Goal: Information Seeking & Learning: Learn about a topic

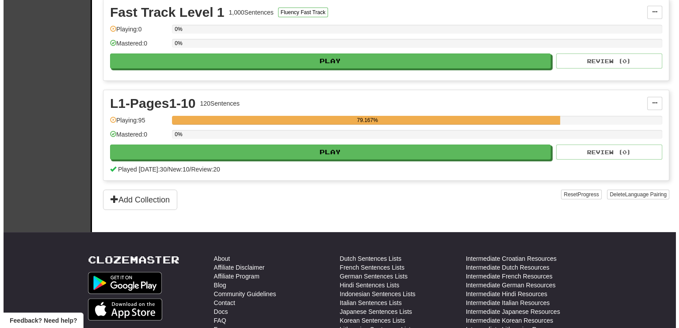
scroll to position [221, 0]
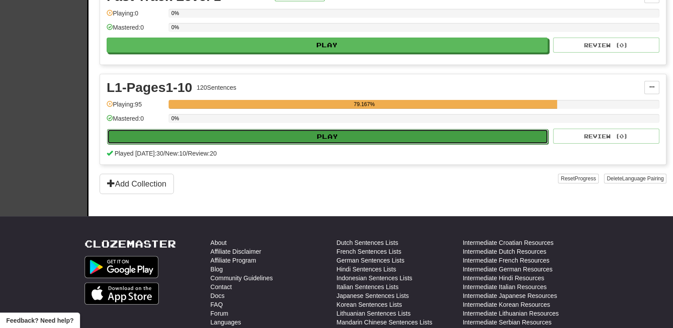
click at [419, 133] on button "Play" at bounding box center [327, 136] width 441 height 15
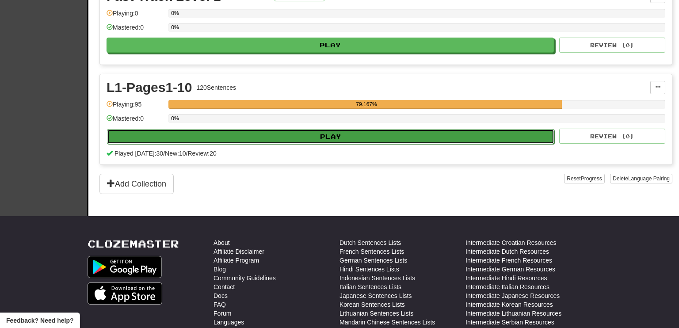
select select "**"
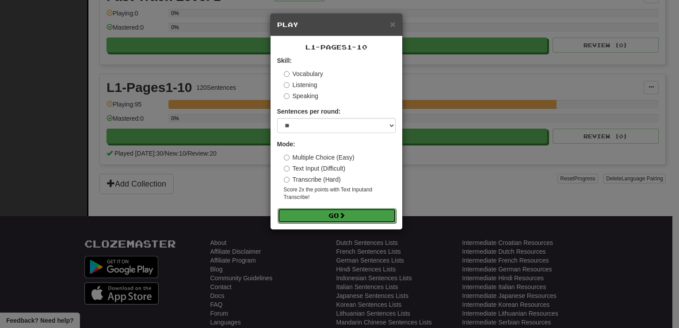
click at [327, 216] on button "Go" at bounding box center [337, 215] width 119 height 15
click at [343, 217] on span at bounding box center [342, 215] width 6 height 6
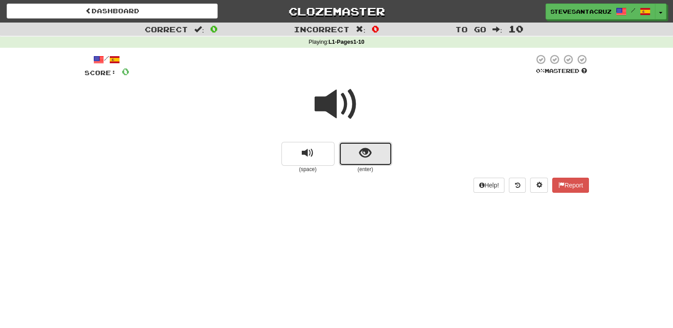
click at [363, 158] on span "show sentence" at bounding box center [365, 153] width 12 height 12
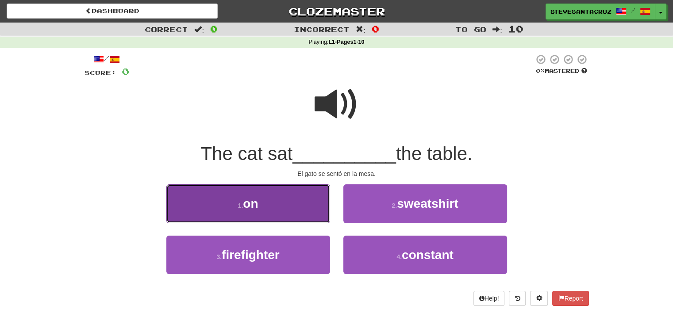
click at [271, 212] on button "1 . on" at bounding box center [248, 203] width 164 height 38
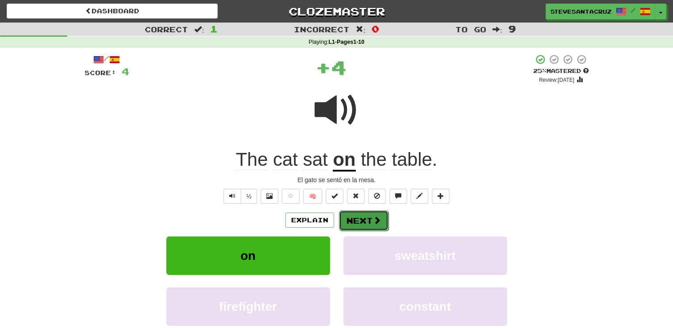
click at [360, 218] on button "Next" at bounding box center [364, 221] width 50 height 20
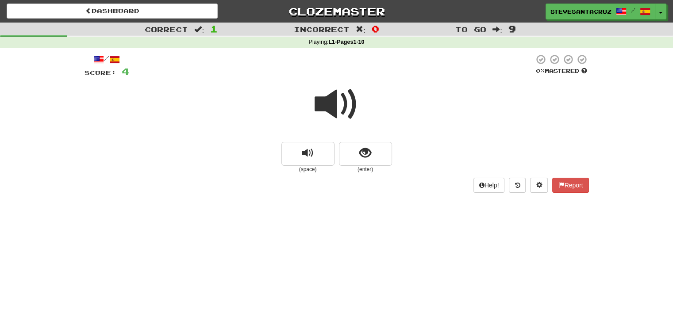
click at [332, 104] on span at bounding box center [336, 104] width 44 height 44
click at [366, 154] on span "show sentence" at bounding box center [365, 153] width 12 height 12
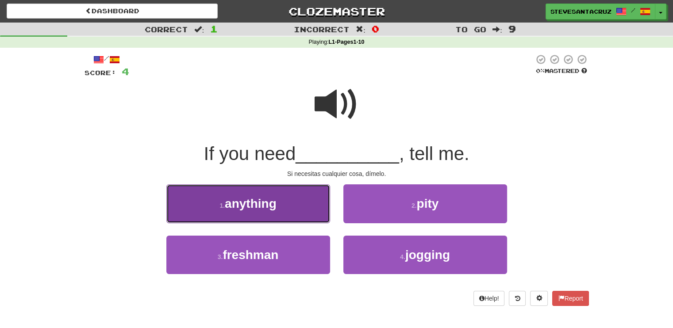
click at [256, 206] on span "anything" at bounding box center [251, 204] width 52 height 14
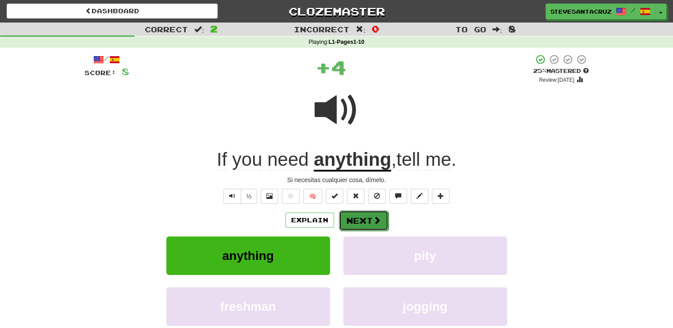
click at [360, 218] on button "Next" at bounding box center [364, 221] width 50 height 20
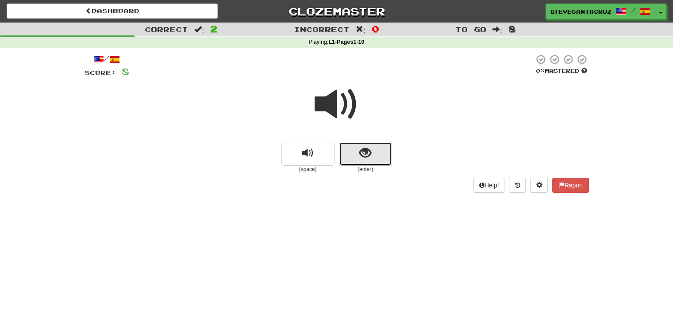
click at [372, 154] on button "show sentence" at bounding box center [365, 154] width 53 height 24
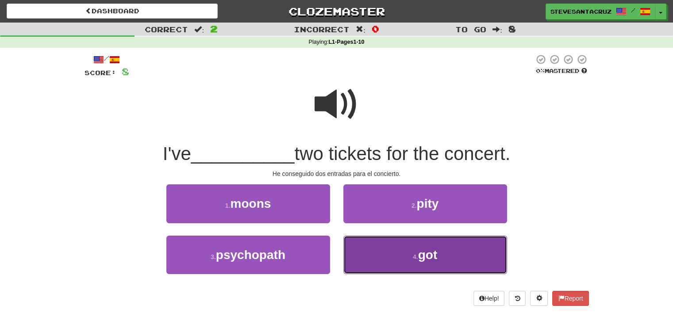
click at [406, 261] on button "4 . got" at bounding box center [425, 255] width 164 height 38
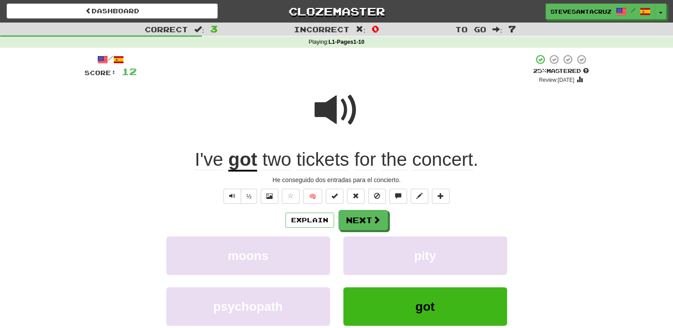
drag, startPoint x: 189, startPoint y: 163, endPoint x: 456, endPoint y: 144, distance: 266.9
click at [456, 144] on div "/ Score: 12 + 4 25 % Mastered Review: 2025-09-18 I've got two tickets for the c…" at bounding box center [336, 212] width 504 height 317
drag, startPoint x: 269, startPoint y: 180, endPoint x: 412, endPoint y: 180, distance: 143.3
click at [412, 180] on div "He conseguido dos entradas para el concierto." at bounding box center [336, 180] width 504 height 9
copy div "He conseguido dos entradas para el concierto."
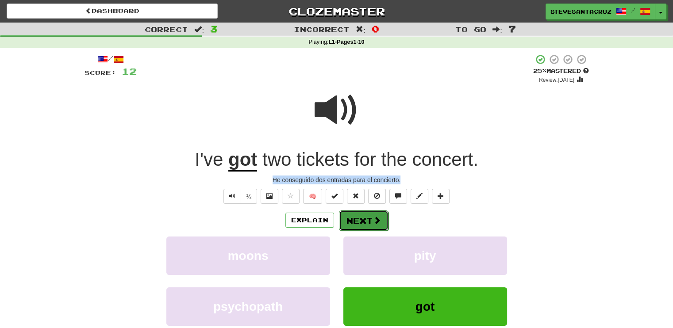
click at [367, 222] on button "Next" at bounding box center [364, 221] width 50 height 20
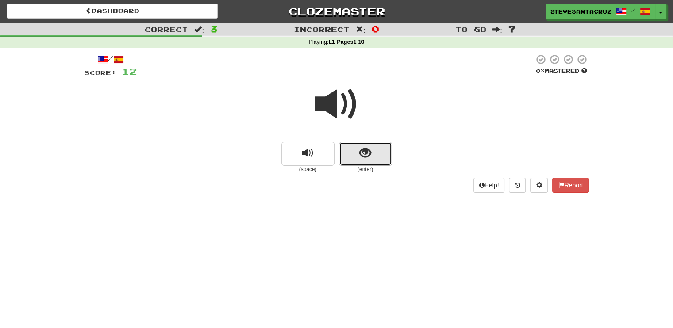
click at [360, 161] on button "show sentence" at bounding box center [365, 154] width 53 height 24
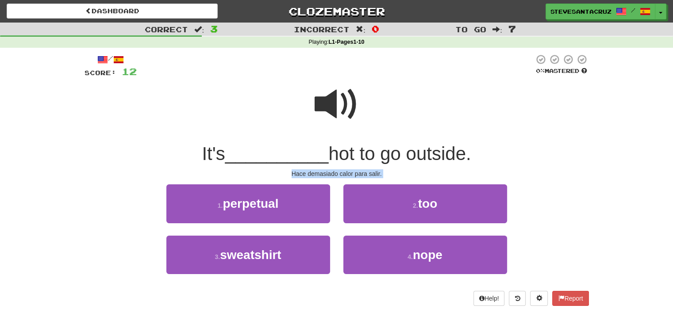
drag, startPoint x: 291, startPoint y: 173, endPoint x: 392, endPoint y: 180, distance: 102.0
click at [392, 180] on div "/ Score: 12 0 % Mastered It's __________ hot to go outside. Hace demasiado calo…" at bounding box center [336, 180] width 504 height 252
copy body "Hace demasiado calor para salir. 1 . perpetual 2 . too 3 . sweatshirt 4 . nope …"
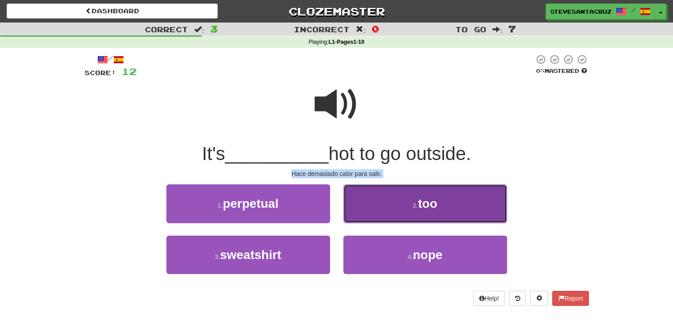
click at [396, 210] on button "2 . too" at bounding box center [425, 203] width 164 height 38
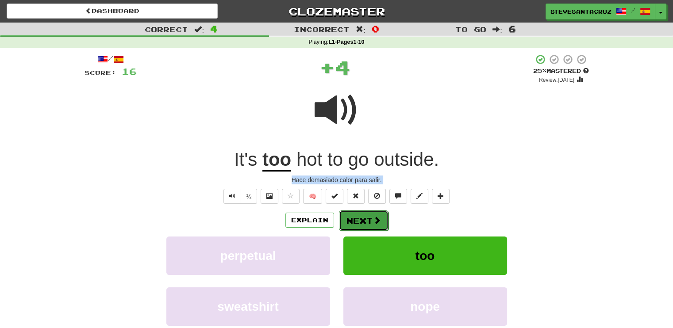
click at [363, 218] on button "Next" at bounding box center [364, 221] width 50 height 20
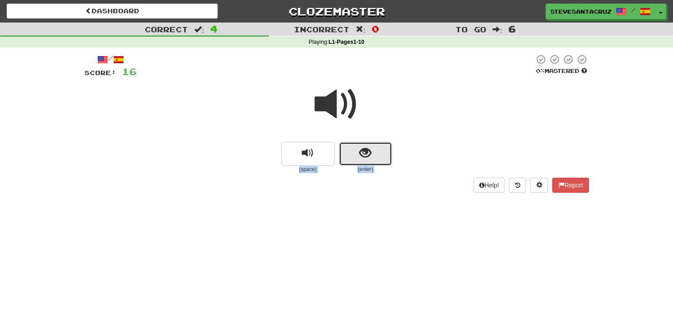
click at [359, 153] on span "show sentence" at bounding box center [365, 153] width 12 height 12
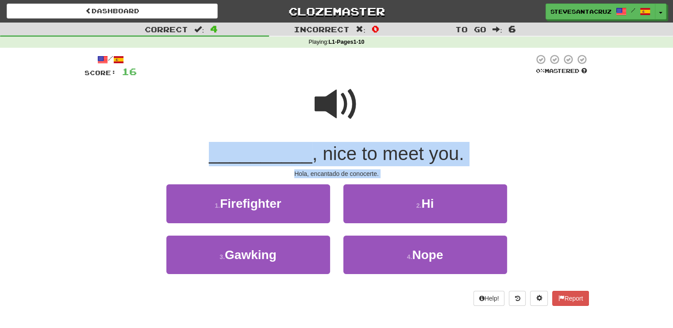
click at [587, 136] on div at bounding box center [336, 110] width 504 height 63
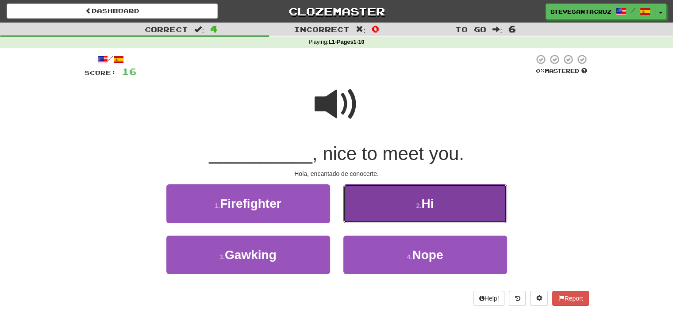
click at [437, 207] on button "2 . Hi" at bounding box center [425, 203] width 164 height 38
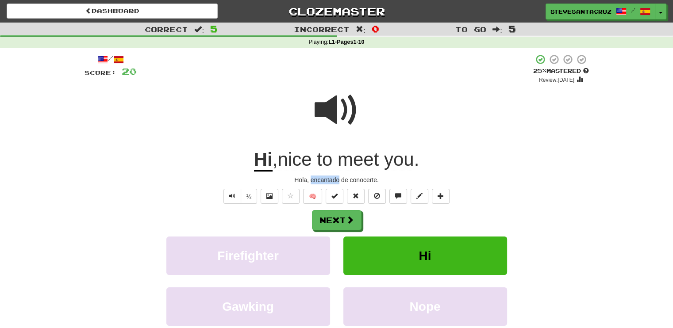
drag, startPoint x: 310, startPoint y: 180, endPoint x: 339, endPoint y: 180, distance: 29.2
click at [339, 180] on div "Hola, encantado de conocerte." at bounding box center [336, 180] width 504 height 9
copy div "encantado"
click at [333, 219] on button "Next" at bounding box center [337, 221] width 50 height 20
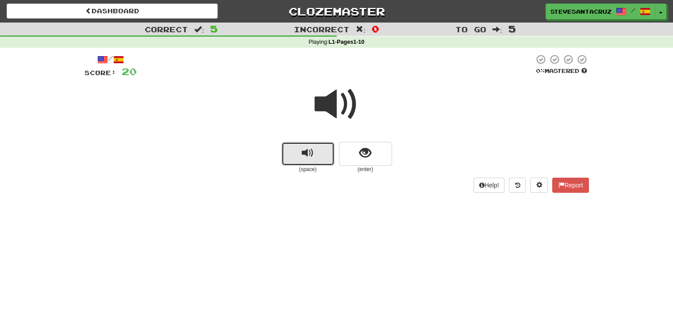
click at [301, 156] on button "replay audio" at bounding box center [307, 154] width 53 height 24
click at [363, 148] on span "show sentence" at bounding box center [365, 153] width 12 height 12
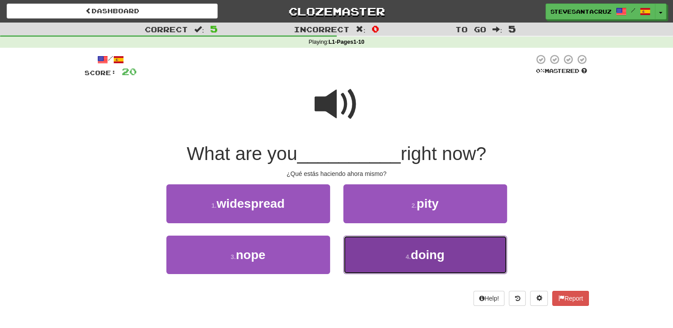
click at [385, 253] on button "4 . doing" at bounding box center [425, 255] width 164 height 38
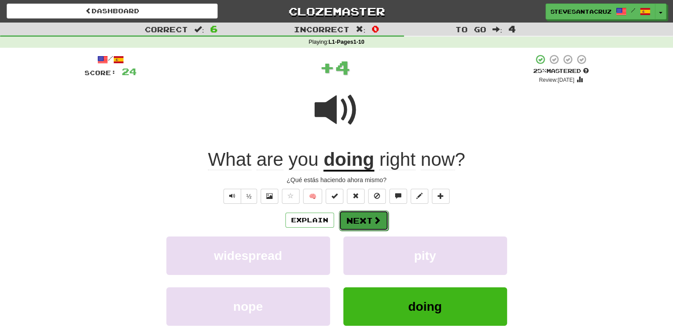
click at [376, 216] on span at bounding box center [377, 220] width 8 height 8
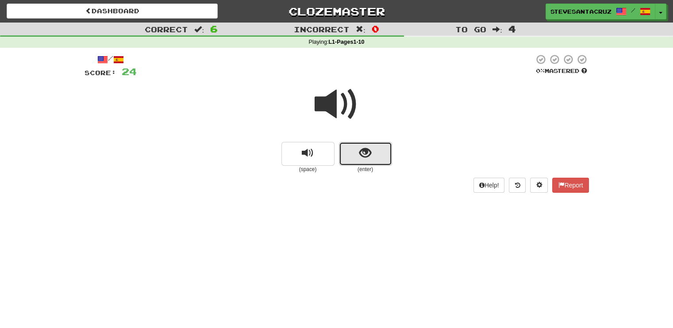
click at [364, 152] on span "show sentence" at bounding box center [365, 153] width 12 height 12
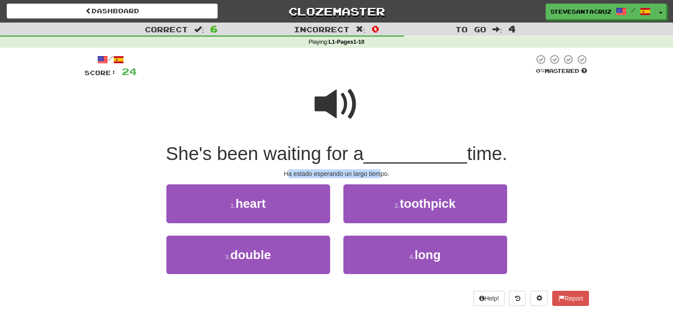
drag, startPoint x: 286, startPoint y: 175, endPoint x: 378, endPoint y: 169, distance: 92.2
click at [378, 169] on div "/ Score: 24 0 % Mastered She's been waiting for a __________ time. Ha estado es…" at bounding box center [336, 180] width 504 height 252
click at [386, 169] on div "Ha estado esperando un largo tiempo." at bounding box center [336, 173] width 504 height 9
drag, startPoint x: 285, startPoint y: 174, endPoint x: 422, endPoint y: 171, distance: 137.6
click at [422, 171] on div "Ha estado esperando un largo tiempo." at bounding box center [336, 173] width 504 height 9
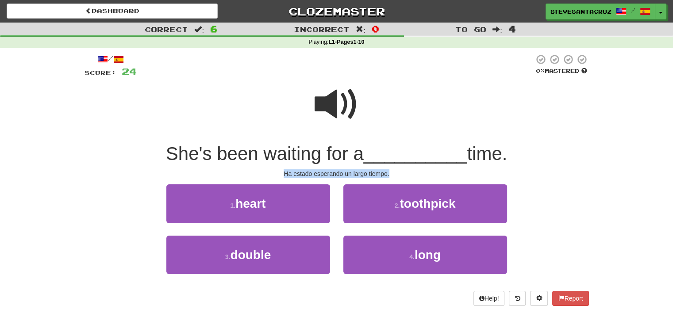
click at [396, 175] on div "Ha estado esperando un largo tiempo." at bounding box center [336, 173] width 504 height 9
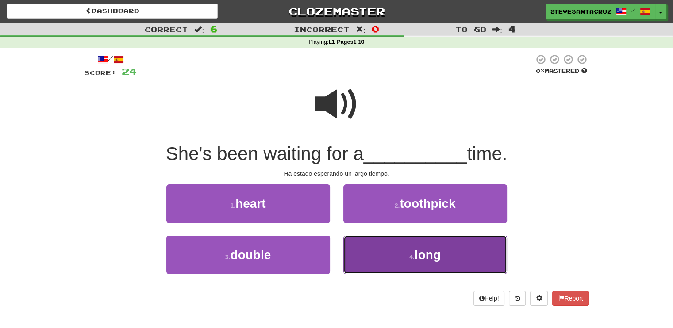
click at [419, 253] on span "long" at bounding box center [427, 255] width 26 height 14
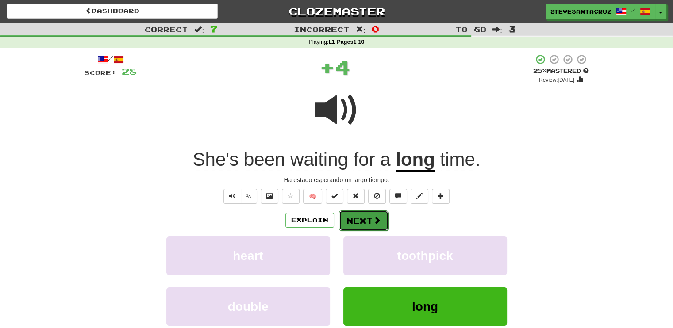
click at [357, 215] on button "Next" at bounding box center [364, 221] width 50 height 20
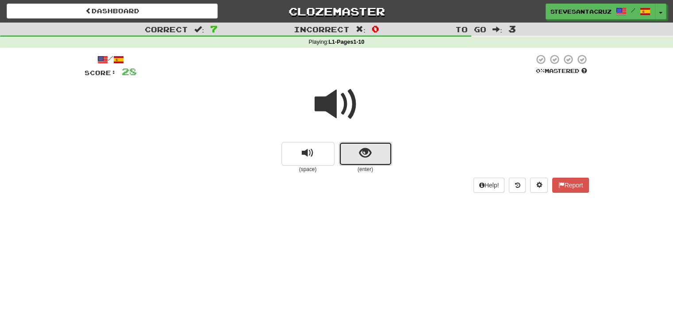
click at [362, 156] on span "show sentence" at bounding box center [365, 153] width 12 height 12
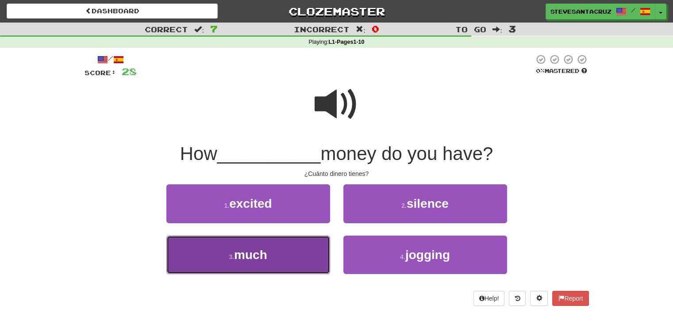
click at [284, 260] on button "3 . much" at bounding box center [248, 255] width 164 height 38
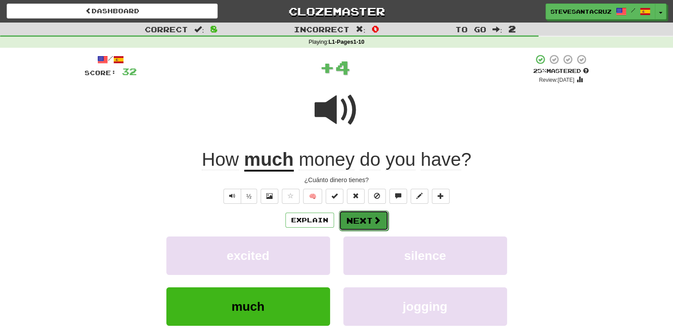
click at [363, 218] on button "Next" at bounding box center [364, 221] width 50 height 20
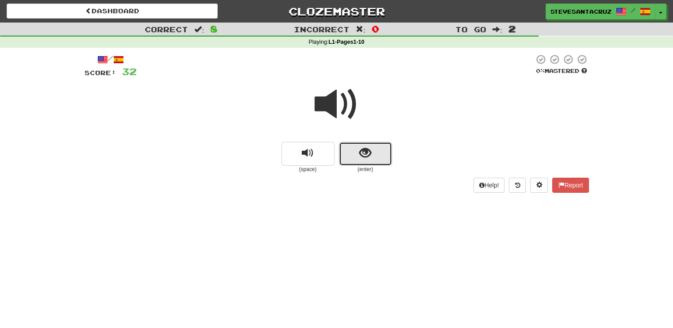
click at [353, 161] on button "show sentence" at bounding box center [365, 154] width 53 height 24
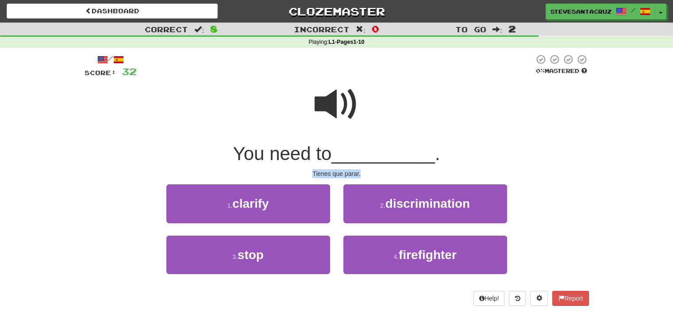
drag, startPoint x: 311, startPoint y: 174, endPoint x: 364, endPoint y: 175, distance: 52.6
click at [364, 175] on div "Tienes que parar." at bounding box center [336, 173] width 504 height 9
copy div "Tienes que parar."
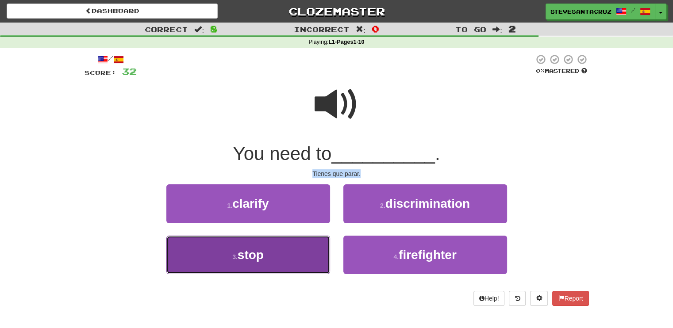
click at [279, 256] on button "3 . stop" at bounding box center [248, 255] width 164 height 38
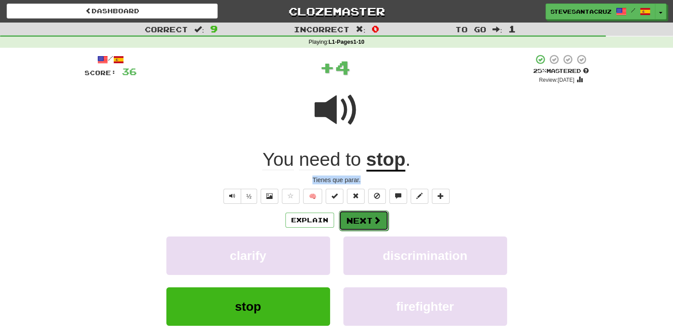
click at [376, 221] on span at bounding box center [377, 220] width 8 height 8
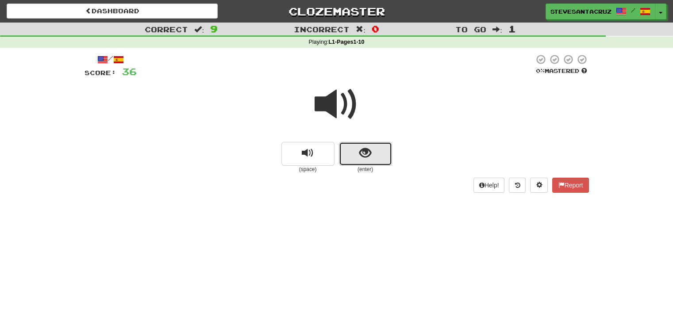
click at [360, 157] on span "show sentence" at bounding box center [365, 153] width 12 height 12
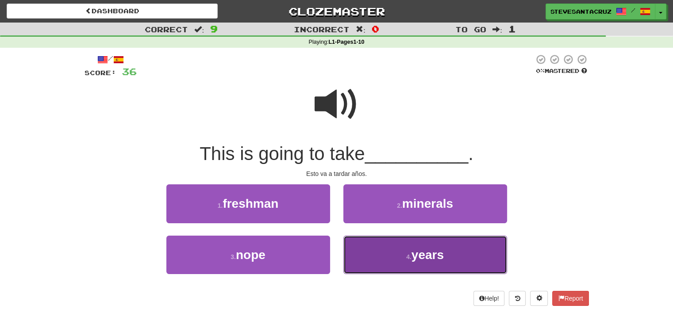
click at [425, 261] on span "years" at bounding box center [427, 255] width 32 height 14
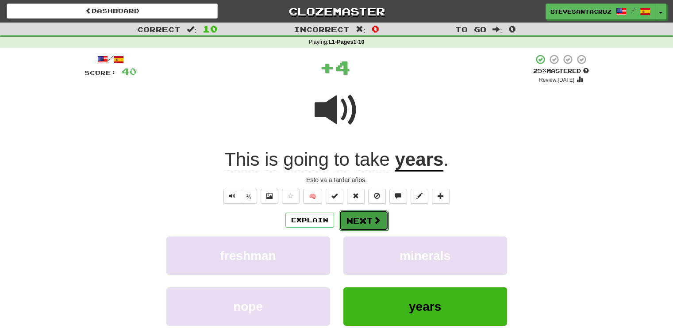
click at [373, 219] on span at bounding box center [377, 220] width 8 height 8
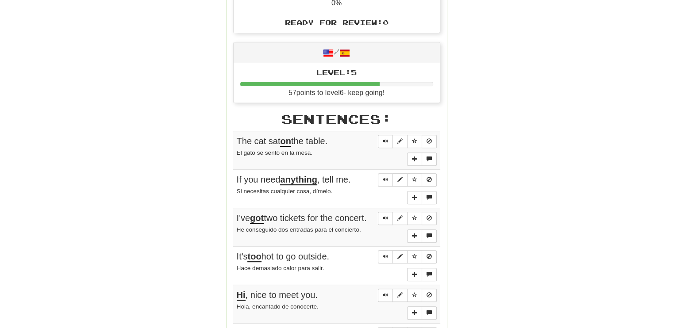
scroll to position [383, 0]
